Goal: Information Seeking & Learning: Learn about a topic

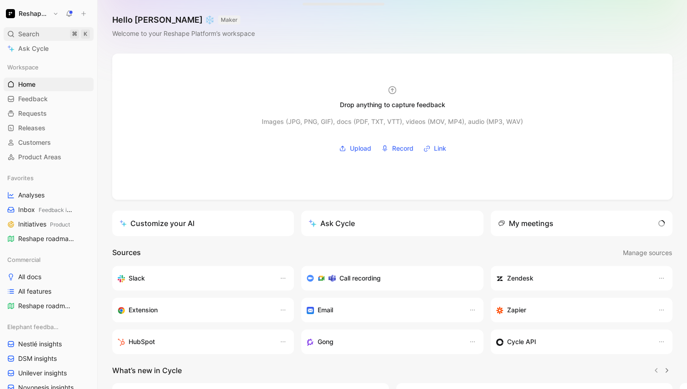
click at [42, 32] on div "Search ⌘ K" at bounding box center [49, 34] width 90 height 14
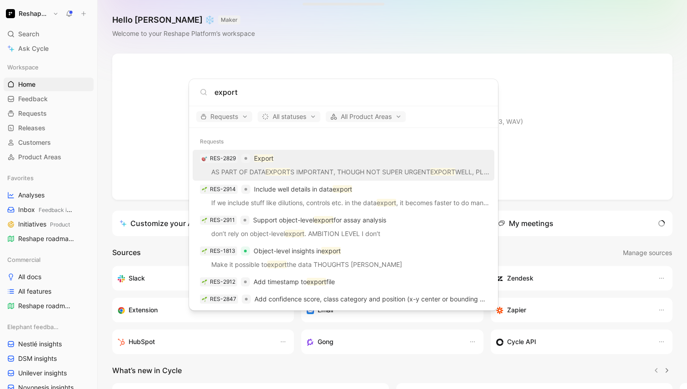
type input "export"
click at [320, 163] on div "RES-2829 Export" at bounding box center [343, 158] width 296 height 16
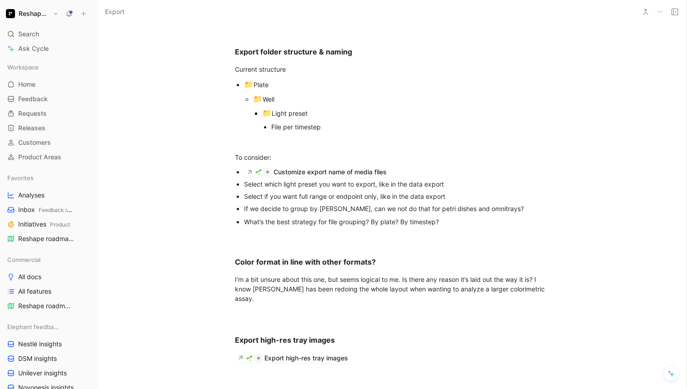
scroll to position [914, 0]
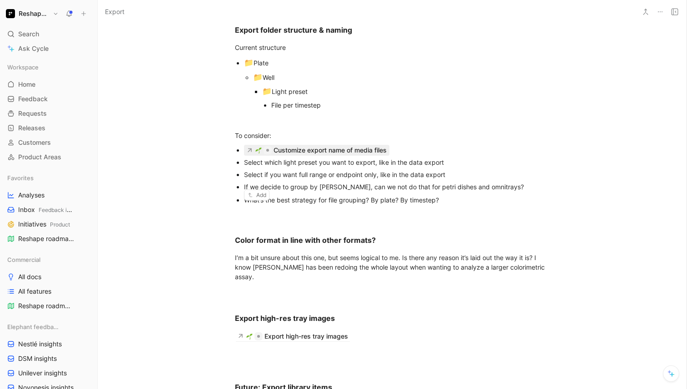
click at [340, 156] on div "Customize export name of media files" at bounding box center [329, 150] width 113 height 11
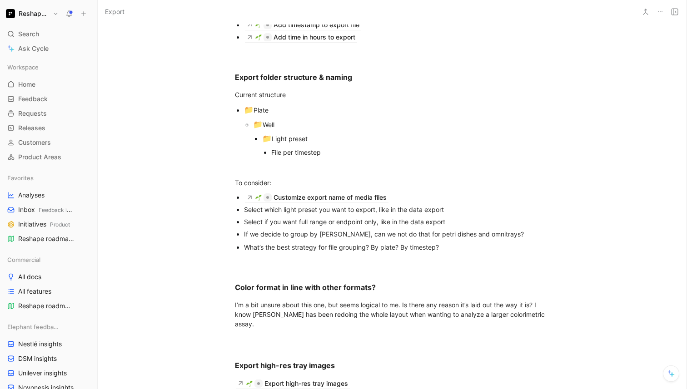
scroll to position [876, 0]
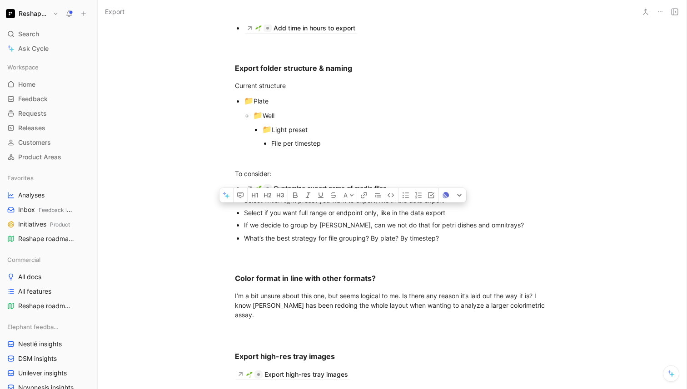
drag, startPoint x: 202, startPoint y: 257, endPoint x: 462, endPoint y: 298, distance: 263.6
copy div "Select which light preset you want to export, like in the data export Select if…"
click at [462, 243] on div "What’s the best strategy for file grouping? By plate? By timestep?" at bounding box center [396, 239] width 305 height 10
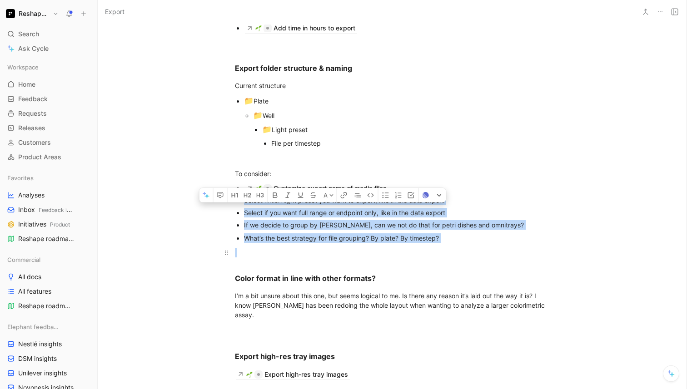
drag, startPoint x: 201, startPoint y: 261, endPoint x: 481, endPoint y: 304, distance: 282.8
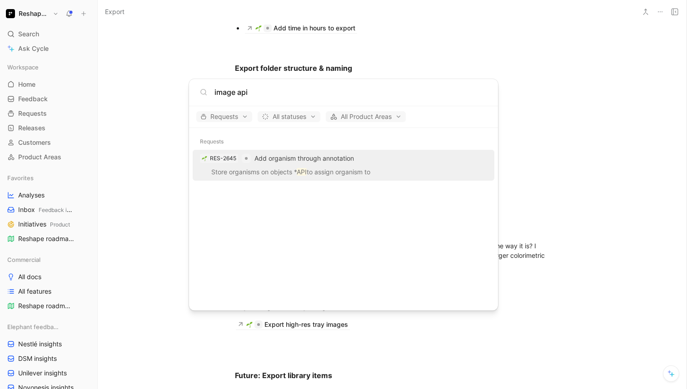
click at [241, 124] on div "Requests All statuses All Product Areas" at bounding box center [343, 117] width 309 height 22
click at [239, 119] on span "Requests" at bounding box center [224, 116] width 48 height 11
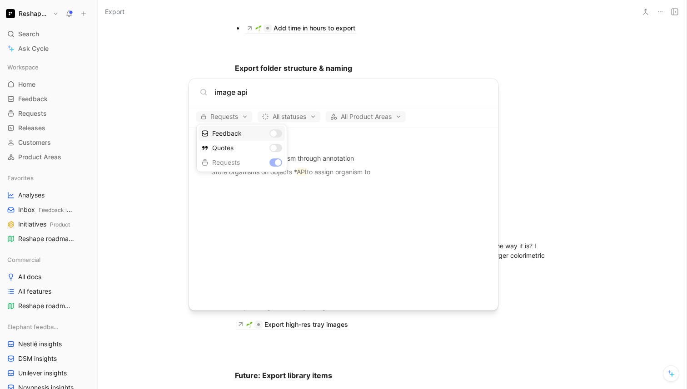
click at [273, 137] on div "Feedback" at bounding box center [242, 133] width 86 height 15
click at [273, 159] on div "Requests" at bounding box center [242, 162] width 86 height 15
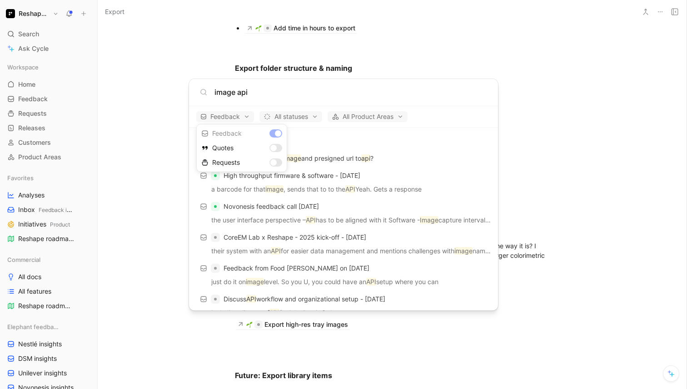
click at [335, 139] on div at bounding box center [343, 194] width 687 height 389
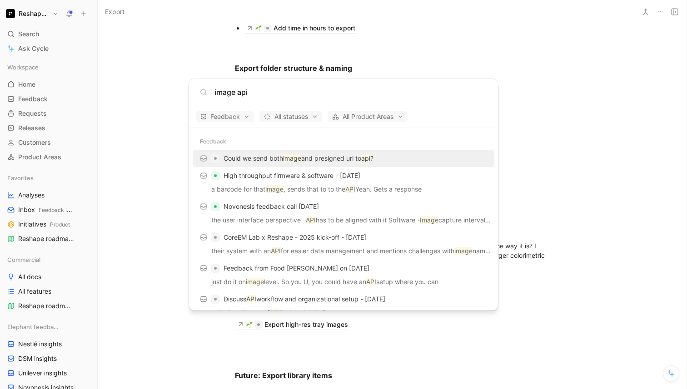
click at [237, 89] on input "image api" at bounding box center [350, 92] width 273 height 11
click at [260, 91] on input "image api" at bounding box center [350, 92] width 273 height 11
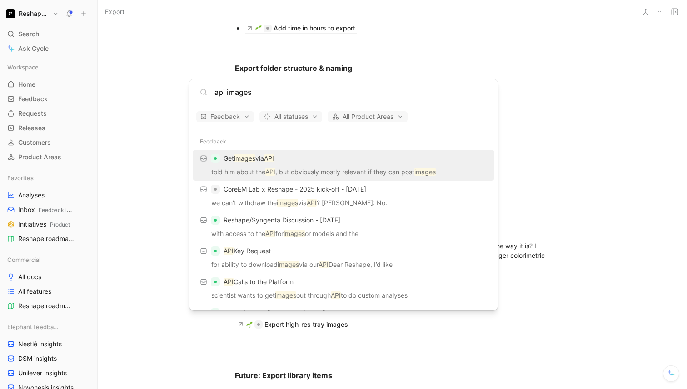
type input "api images"
click at [314, 159] on div "Get images via API" at bounding box center [343, 158] width 296 height 16
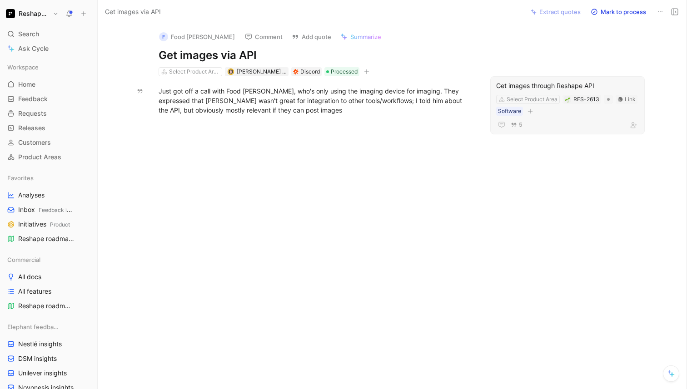
click at [524, 86] on div "Get images through Reshape API" at bounding box center [567, 85] width 143 height 11
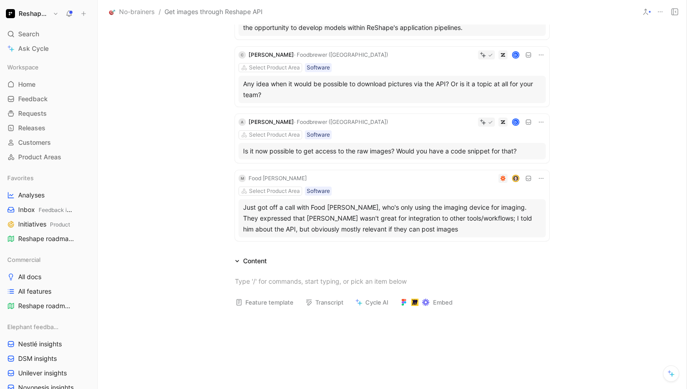
scroll to position [326, 0]
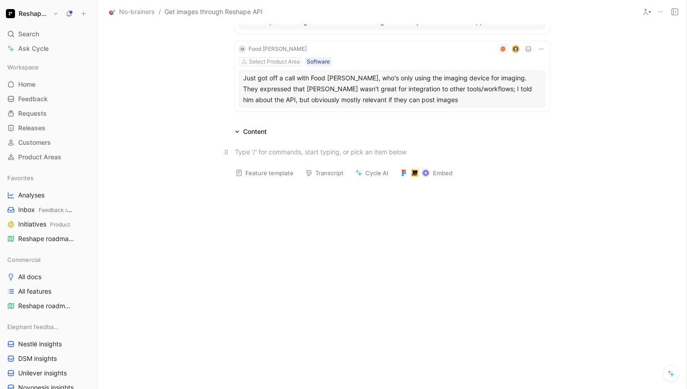
click at [269, 150] on div at bounding box center [392, 152] width 314 height 10
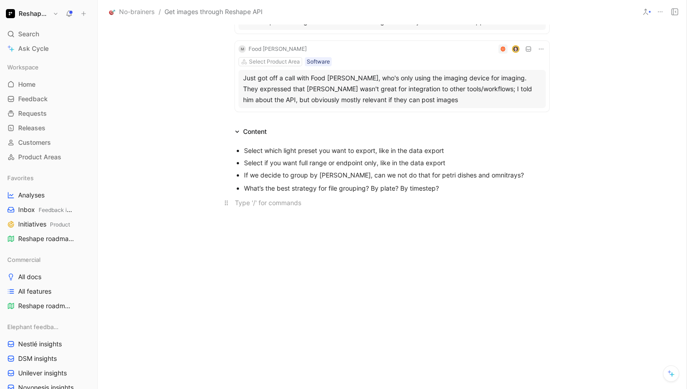
click at [269, 150] on div "Select which light preset you want to export, like in the data export" at bounding box center [396, 151] width 305 height 10
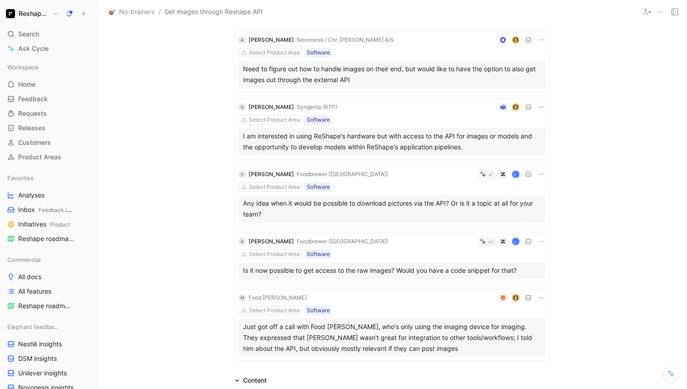
scroll to position [0, 0]
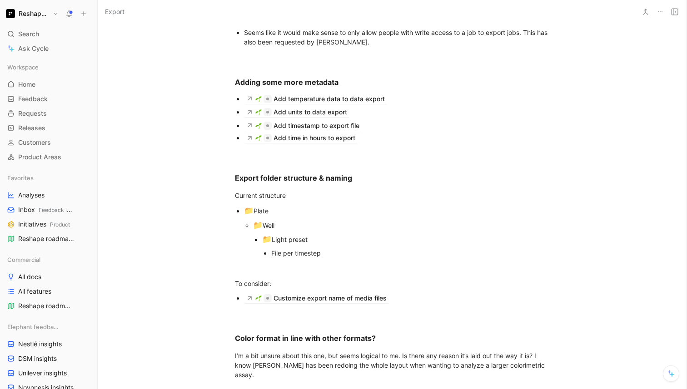
scroll to position [895, 0]
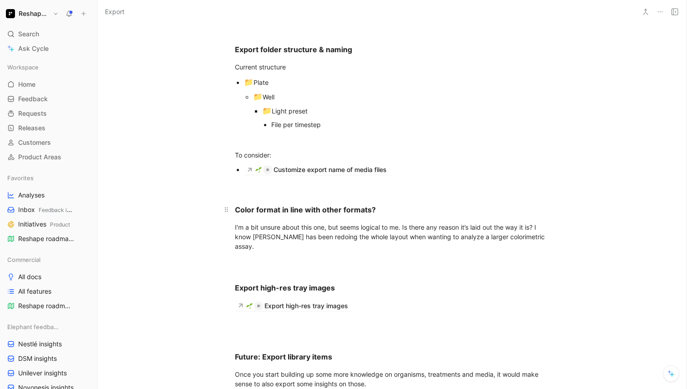
click at [263, 219] on h3 "Color format in line with other formats?" at bounding box center [392, 206] width 349 height 26
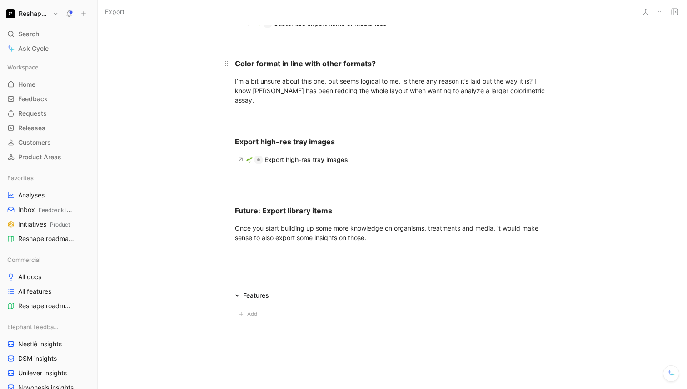
scroll to position [1065, 0]
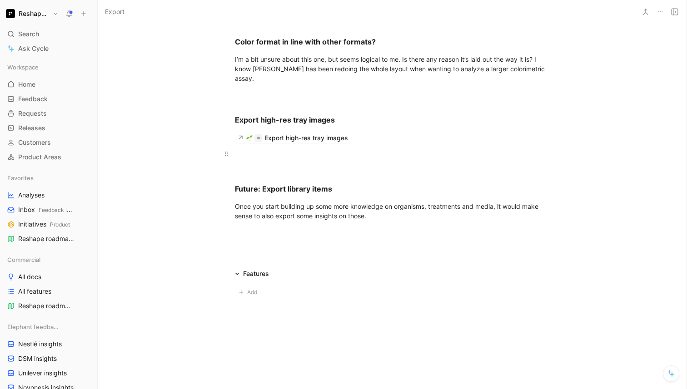
click at [244, 168] on div at bounding box center [392, 158] width 314 height 19
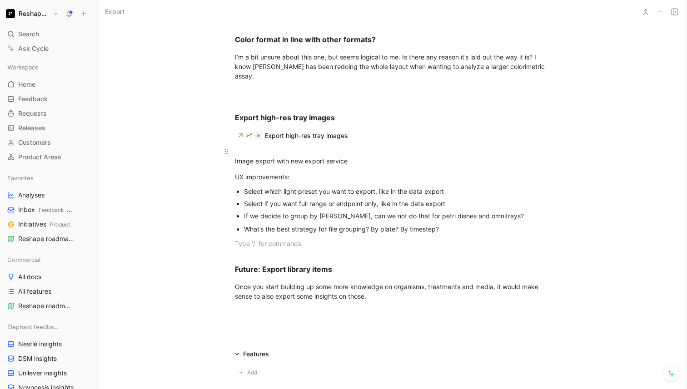
click at [265, 166] on div "Image export with new export service" at bounding box center [392, 156] width 314 height 19
click at [228, 150] on icon "button" at bounding box center [229, 146] width 7 height 7
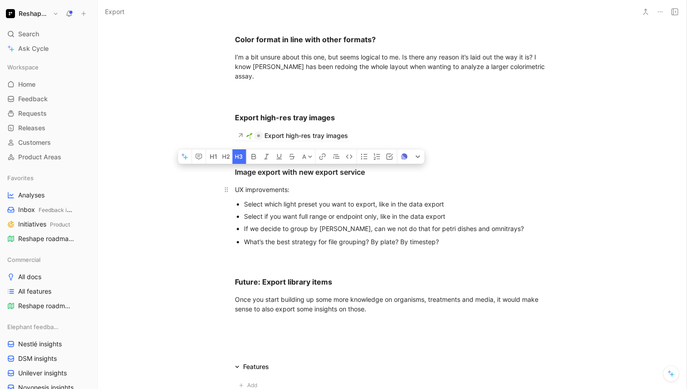
click at [280, 194] on div "UX improvements:" at bounding box center [392, 190] width 314 height 10
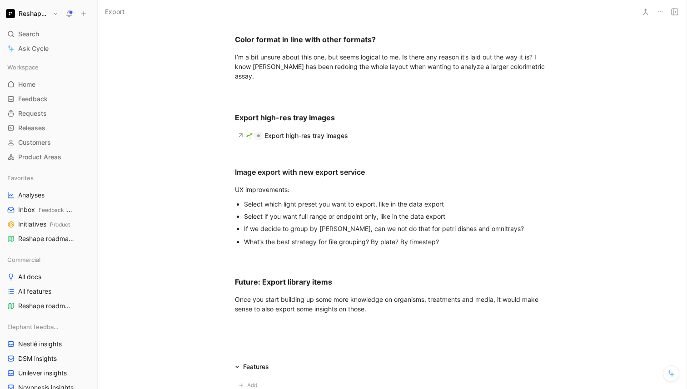
click at [311, 209] on div "Select which light preset you want to export, like in the data export" at bounding box center [396, 204] width 305 height 10
click at [452, 210] on p "Select which light preset you want to export, like in the data export" at bounding box center [396, 204] width 305 height 12
click at [454, 221] on div "Select if you want full range or endpoint only, like in the data export" at bounding box center [396, 217] width 305 height 10
click at [464, 234] on div "If we decide to group by [PERSON_NAME], can we not do that for petri dishes and…" at bounding box center [396, 229] width 305 height 10
click at [498, 234] on div "If we decide to group by [PERSON_NAME], can we not do that for petri dishes and…" at bounding box center [396, 229] width 305 height 10
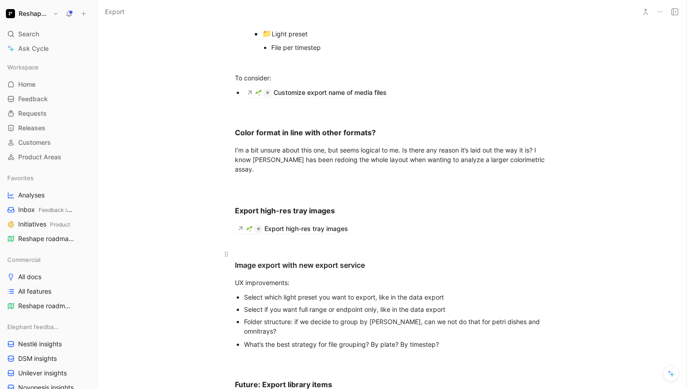
scroll to position [948, 0]
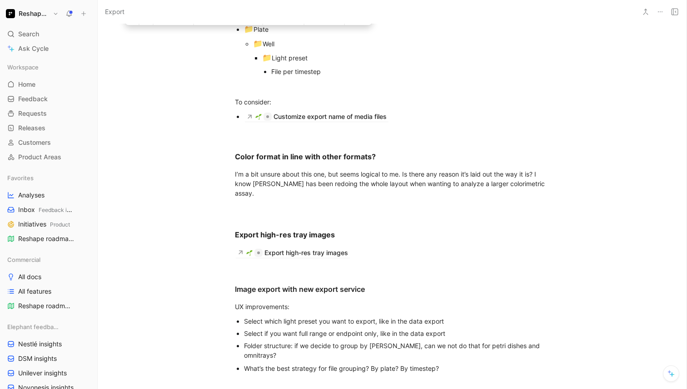
drag, startPoint x: 208, startPoint y: 65, endPoint x: 307, endPoint y: 116, distance: 111.1
click at [336, 64] on div "📁 Light preset" at bounding box center [405, 58] width 287 height 12
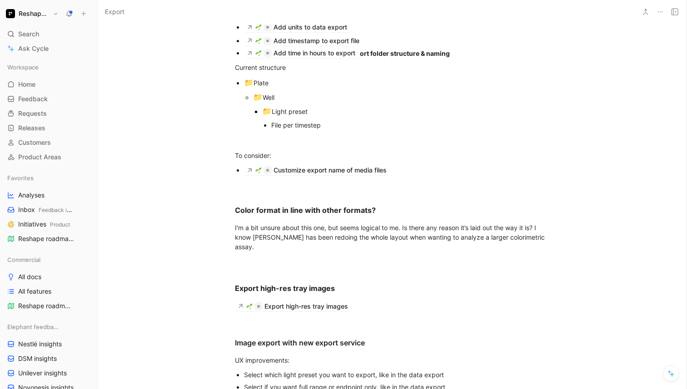
scroll to position [851, 0]
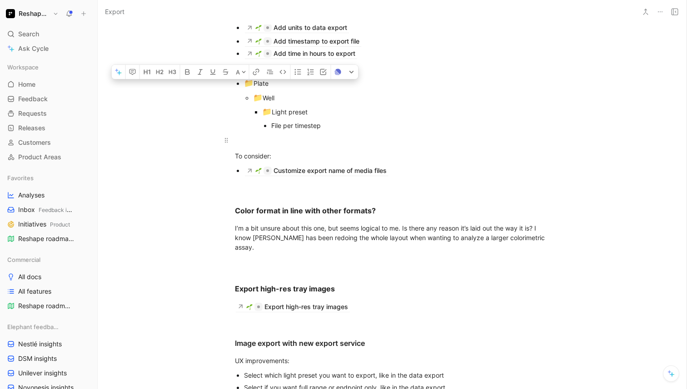
drag, startPoint x: 196, startPoint y: 123, endPoint x: 360, endPoint y: 200, distance: 181.1
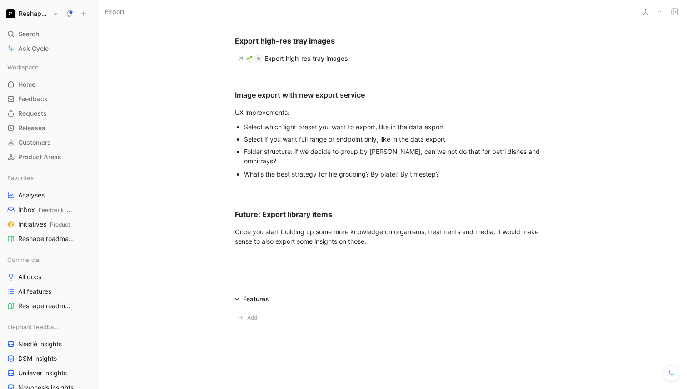
scroll to position [1034, 0]
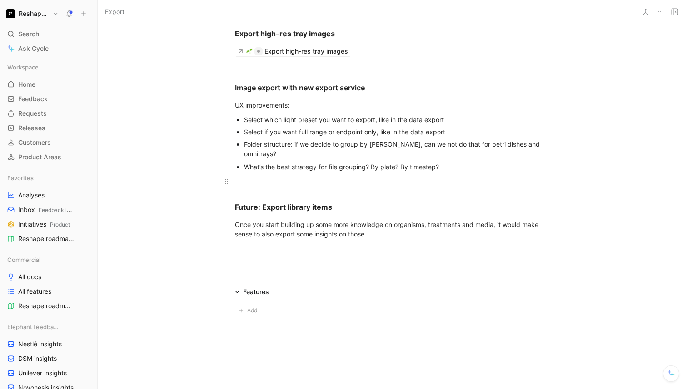
click at [344, 186] on div at bounding box center [392, 182] width 314 height 10
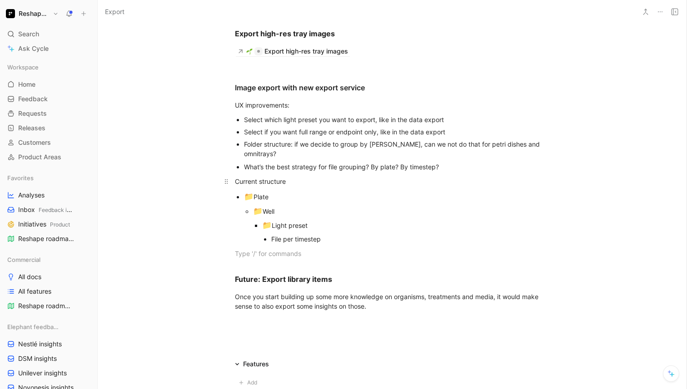
click at [311, 186] on div "Current structure" at bounding box center [392, 182] width 314 height 10
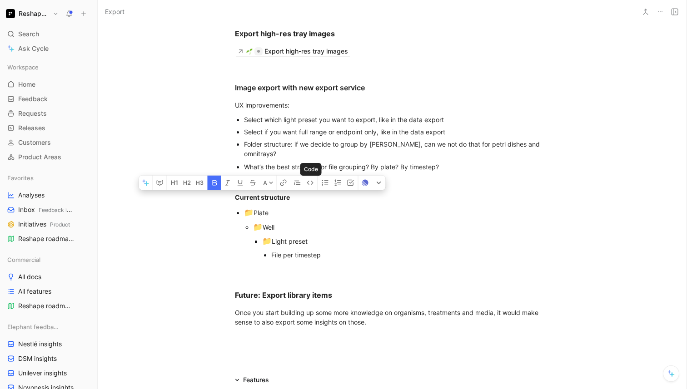
click at [330, 235] on p "📁 Well" at bounding box center [401, 227] width 296 height 15
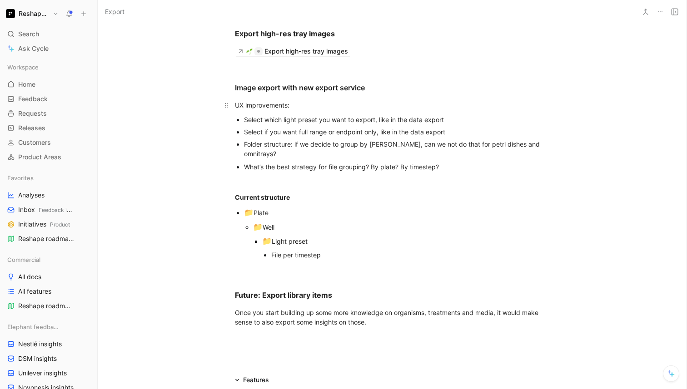
click at [277, 110] on div "UX improvements:" at bounding box center [392, 105] width 314 height 10
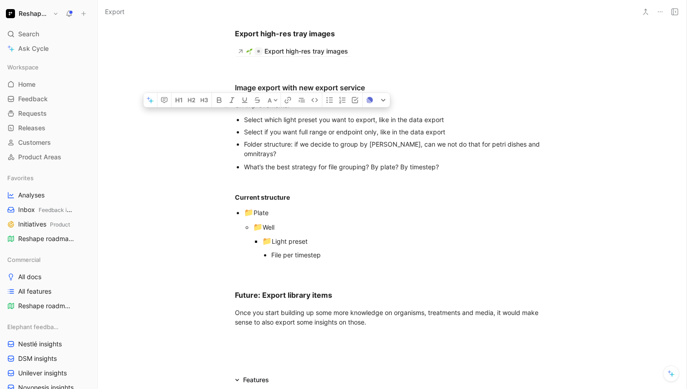
click at [277, 110] on div "UX improvements:" at bounding box center [392, 105] width 314 height 10
click at [300, 124] on div "Select which light preset you want to export, like in the data export" at bounding box center [396, 120] width 305 height 10
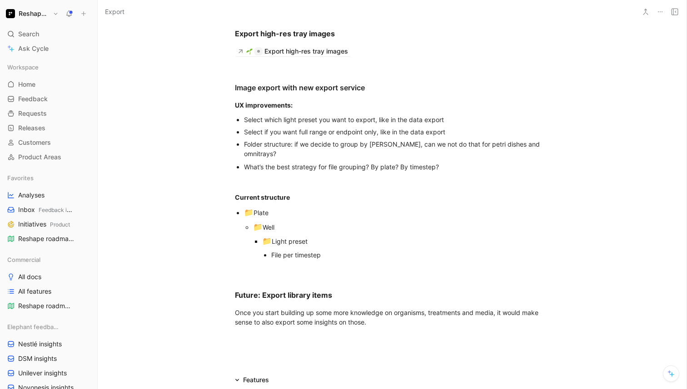
scroll to position [1023, 0]
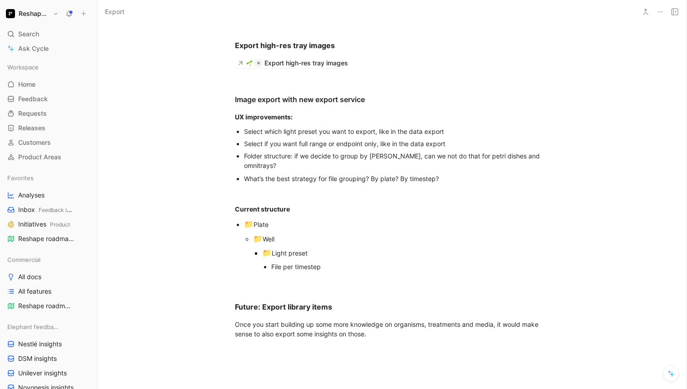
click at [295, 170] on div "Folder structure: if we decide to group by [PERSON_NAME], can we not do that fo…" at bounding box center [396, 160] width 305 height 19
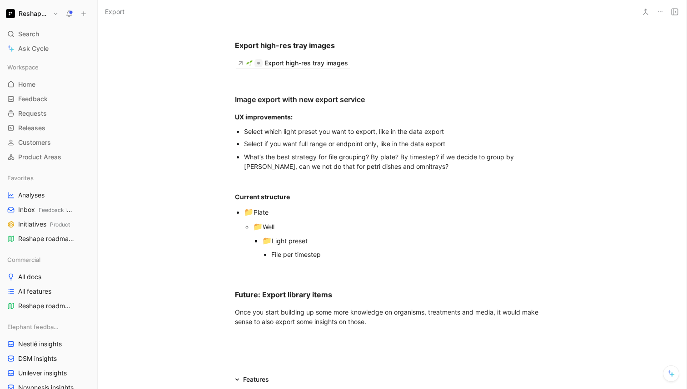
click at [444, 171] on div "What’s the best strategy for file grouping? By plate? By timestep? if we decide…" at bounding box center [396, 161] width 305 height 19
click at [446, 202] on div "Current structure" at bounding box center [392, 197] width 314 height 10
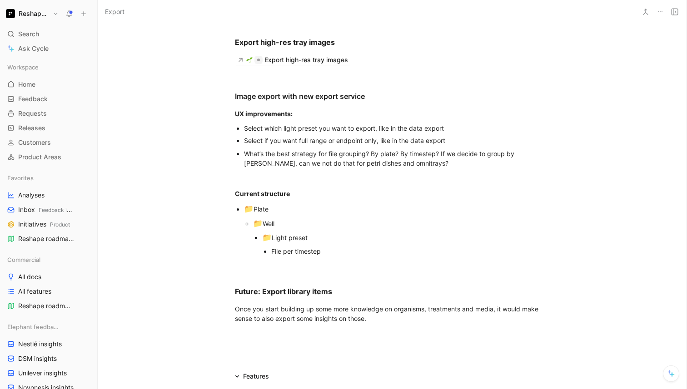
scroll to position [1037, 0]
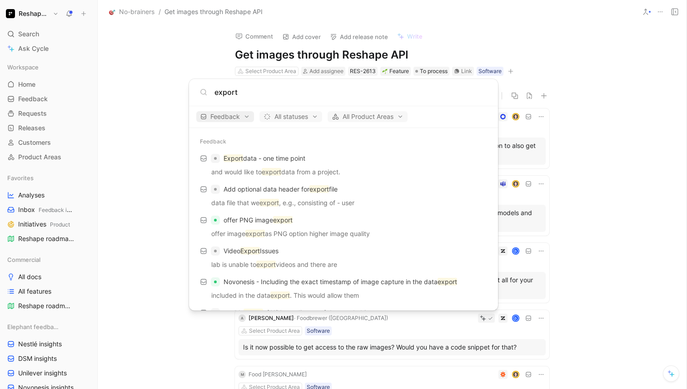
type input "export"
click at [239, 117] on span "Feedback" at bounding box center [225, 116] width 50 height 11
click at [275, 131] on div "Dismiss popup Feedback Quotes Requests" at bounding box center [241, 148] width 91 height 48
click at [274, 163] on div "Requests" at bounding box center [242, 162] width 86 height 15
click at [339, 158] on div at bounding box center [343, 194] width 687 height 389
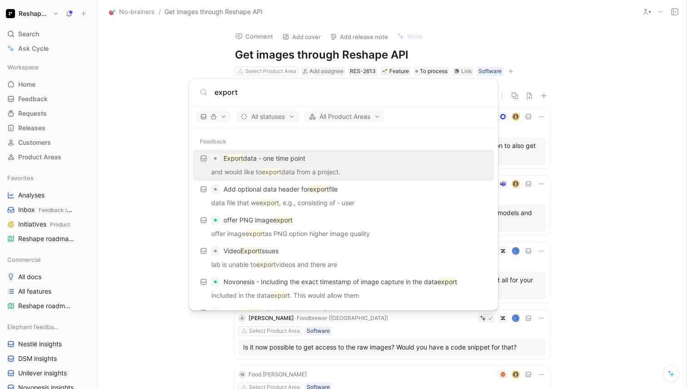
click at [251, 94] on input "export" at bounding box center [350, 92] width 273 height 11
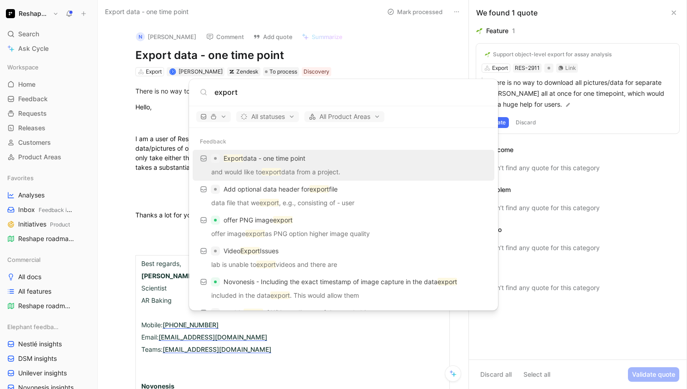
type input "export"
click at [220, 122] on div "All statuses All Product Areas" at bounding box center [343, 117] width 309 height 22
click at [221, 117] on span "button" at bounding box center [213, 117] width 26 height 6
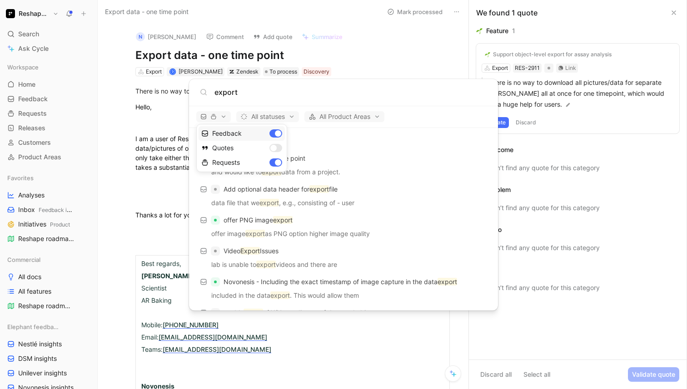
click at [278, 131] on div "Feedback" at bounding box center [242, 133] width 86 height 15
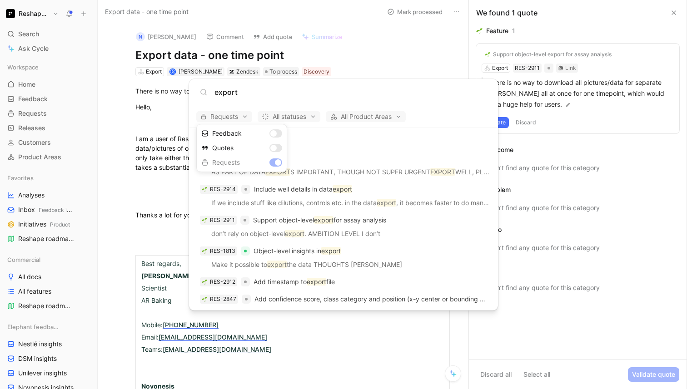
click at [325, 140] on div at bounding box center [343, 194] width 687 height 389
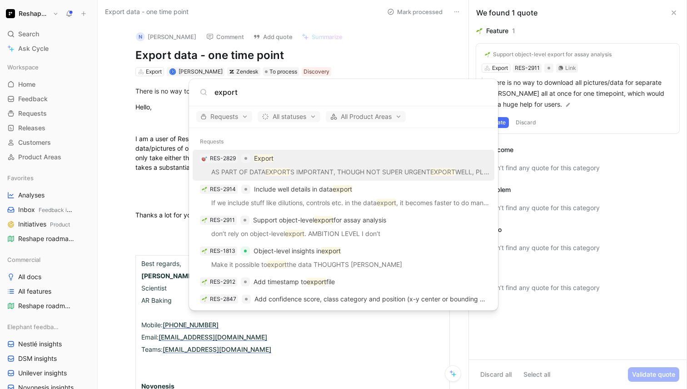
click at [264, 165] on div "RES-2829 Export" at bounding box center [343, 158] width 296 height 16
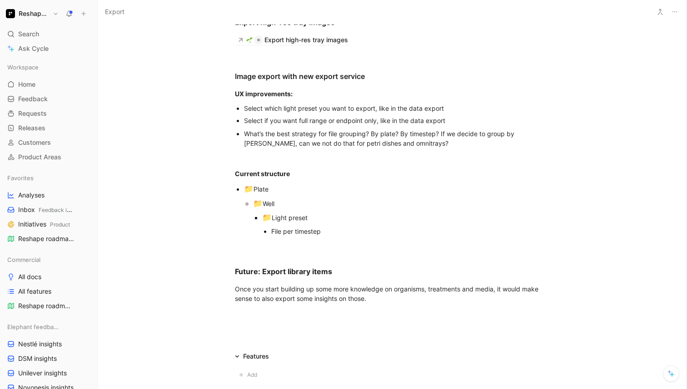
scroll to position [1082, 0]
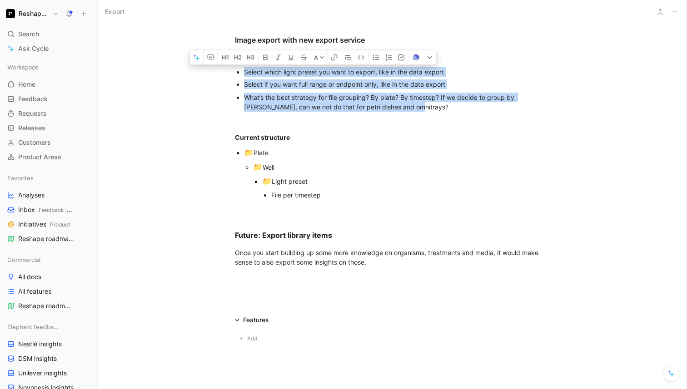
drag, startPoint x: 199, startPoint y: 114, endPoint x: 385, endPoint y: 153, distance: 190.6
copy div "Select which light preset you want to export, like in the data export Select if…"
